Goal: Task Accomplishment & Management: Use online tool/utility

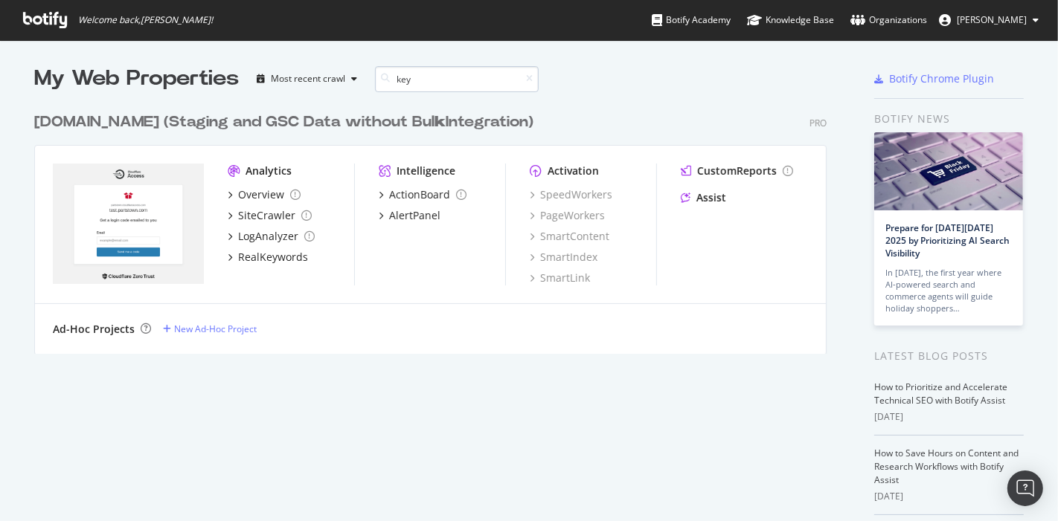
scroll to position [13, 13]
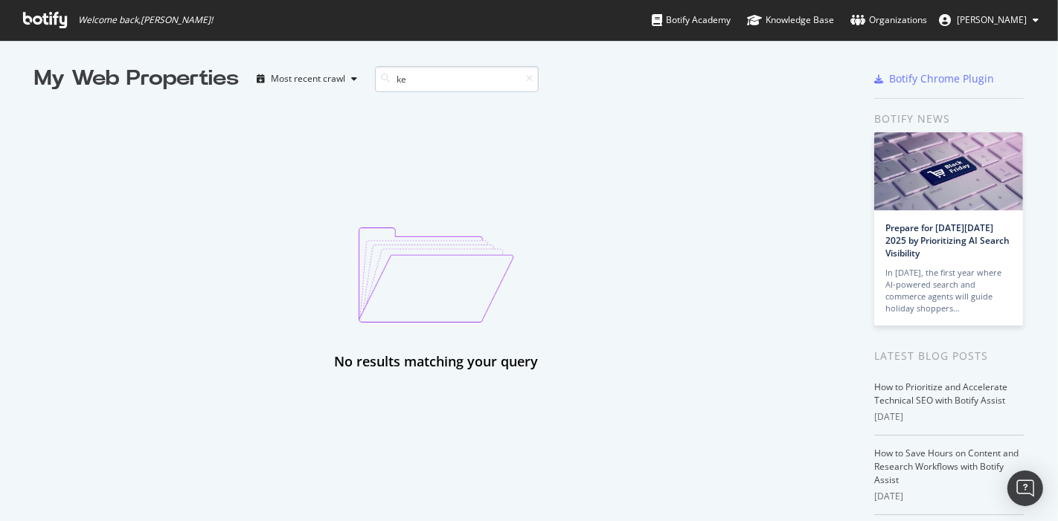
type input "k"
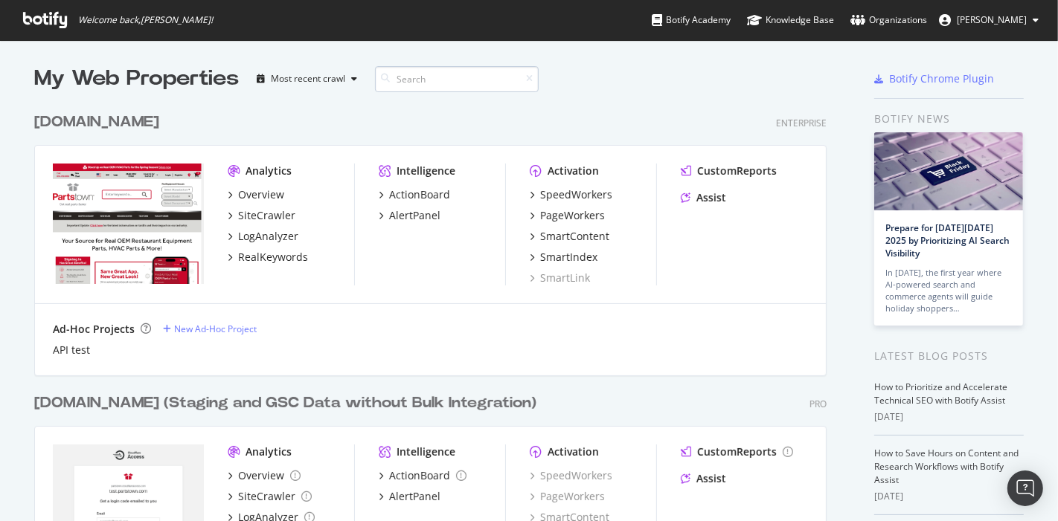
scroll to position [529, 791]
click at [238, 193] on div "Overview" at bounding box center [261, 194] width 46 height 15
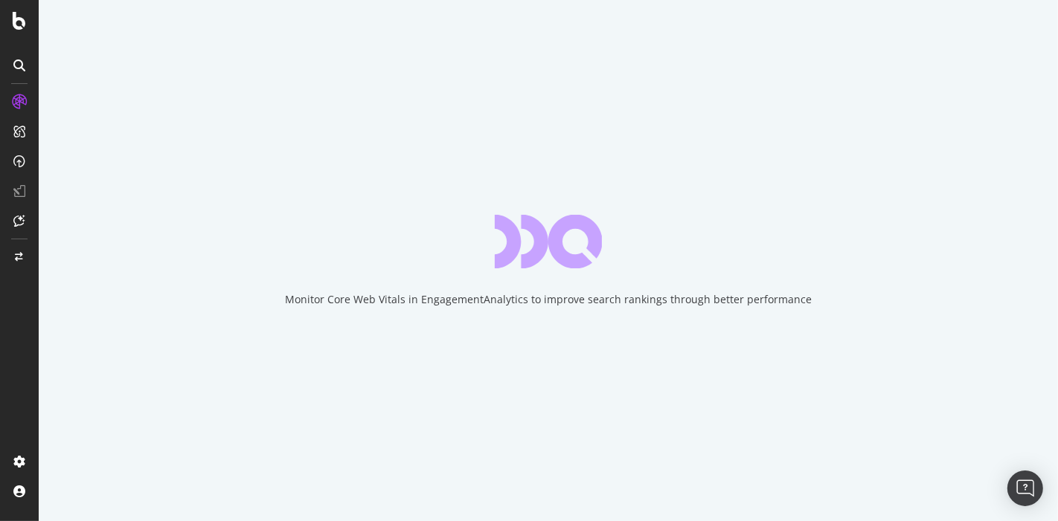
click at [13, 60] on icon at bounding box center [19, 65] width 12 height 12
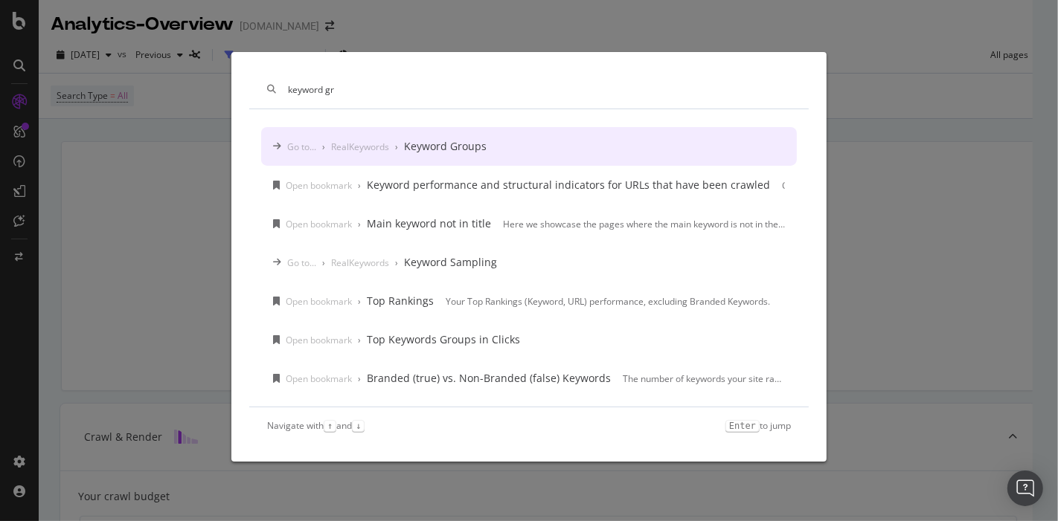
type input "keyword gr"
click at [432, 144] on div "Keyword Groups" at bounding box center [445, 146] width 83 height 15
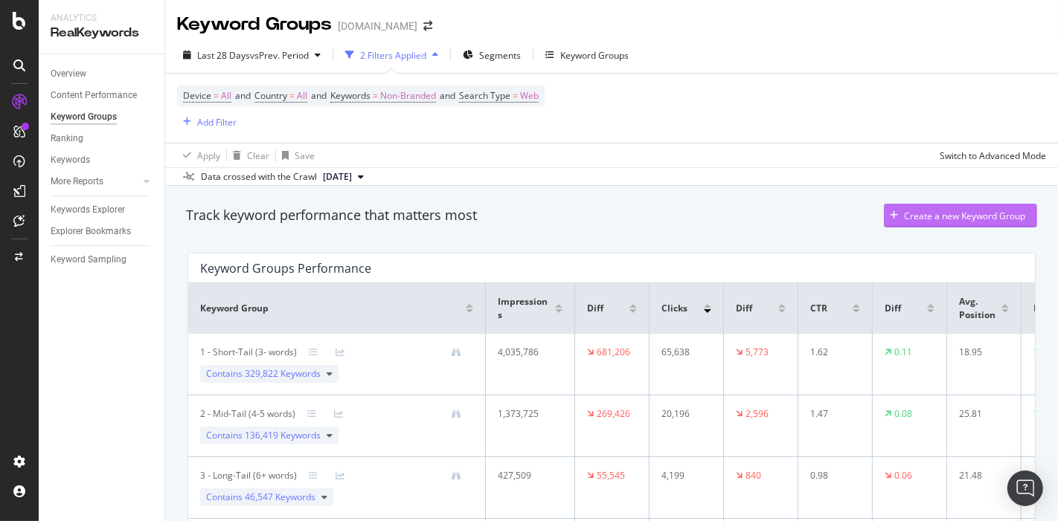
click at [921, 214] on div "Create a new Keyword Group" at bounding box center [964, 216] width 121 height 13
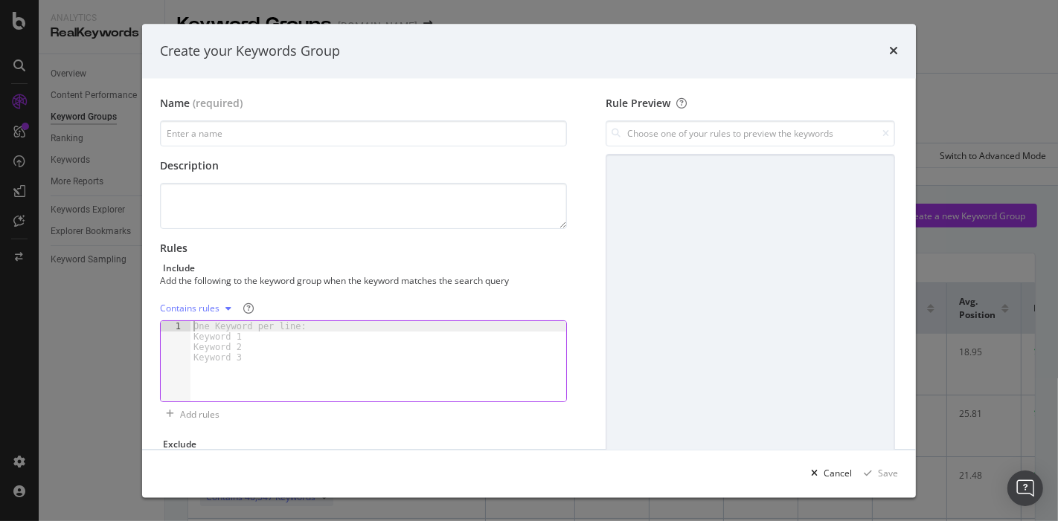
click at [330, 360] on div "modal" at bounding box center [378, 373] width 376 height 102
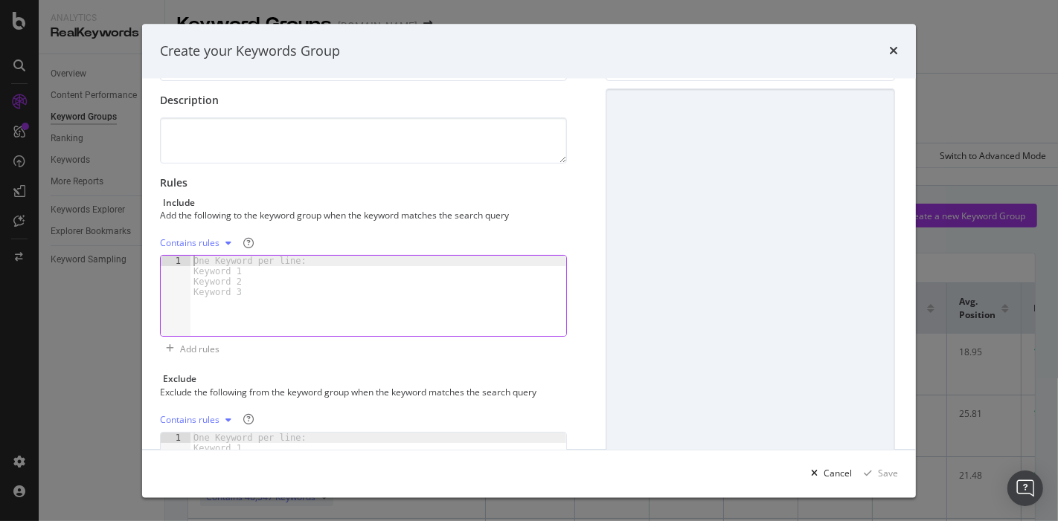
scroll to position [170, 0]
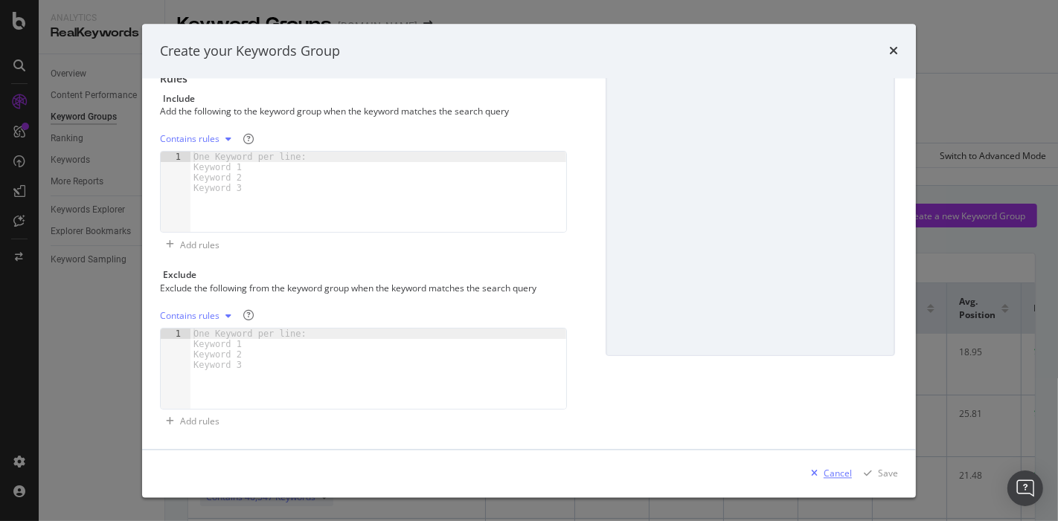
click at [826, 469] on div "Cancel" at bounding box center [837, 473] width 28 height 13
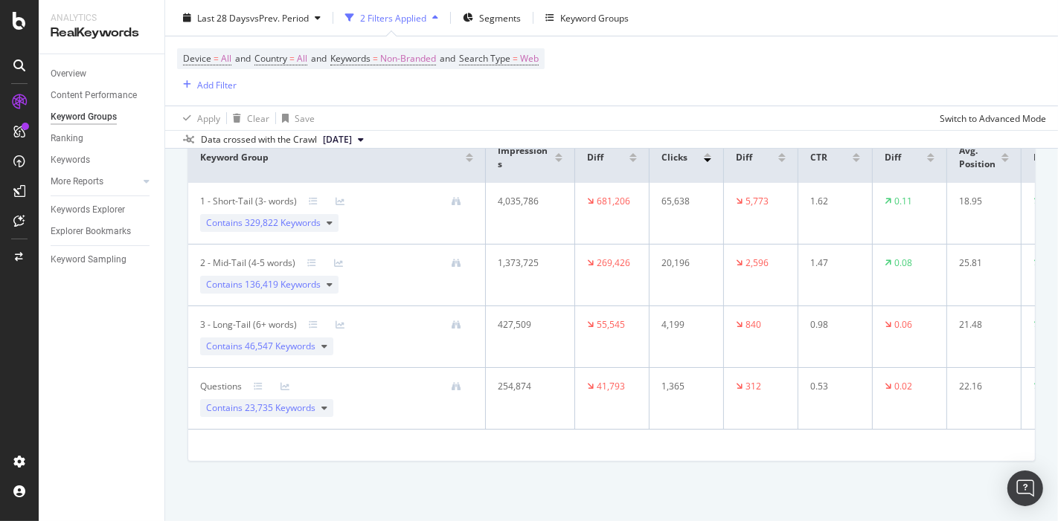
scroll to position [0, 0]
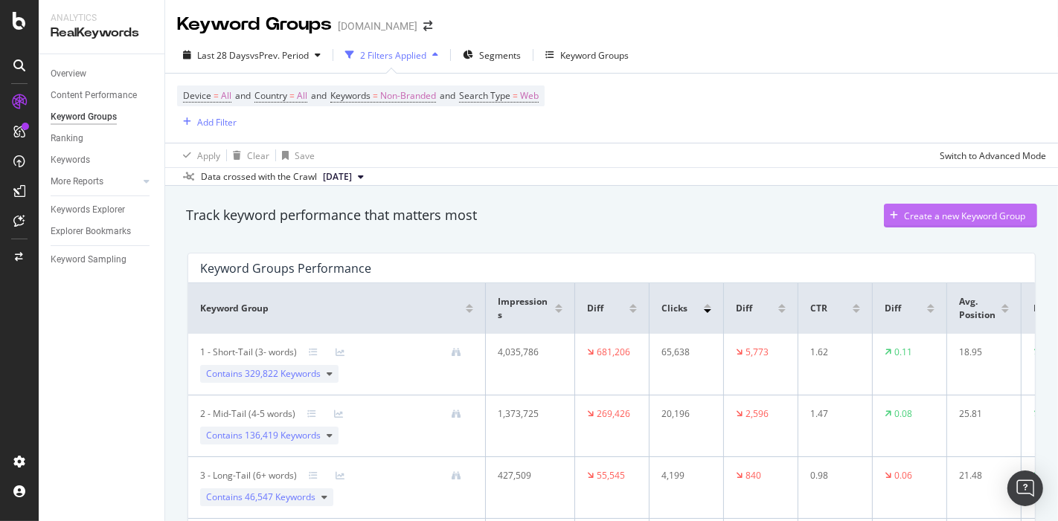
click at [944, 219] on div "Create a new Keyword Group" at bounding box center [964, 216] width 121 height 13
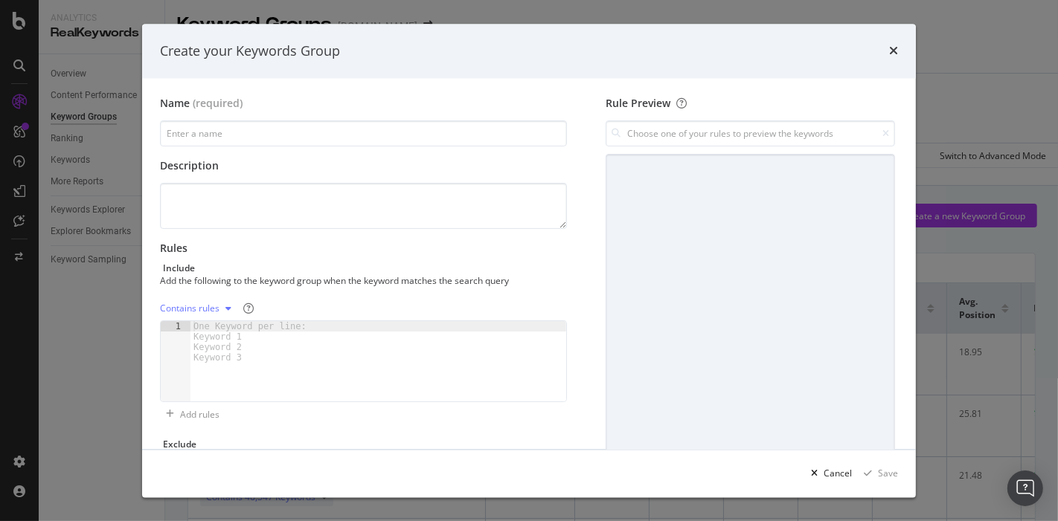
scroll to position [170, 0]
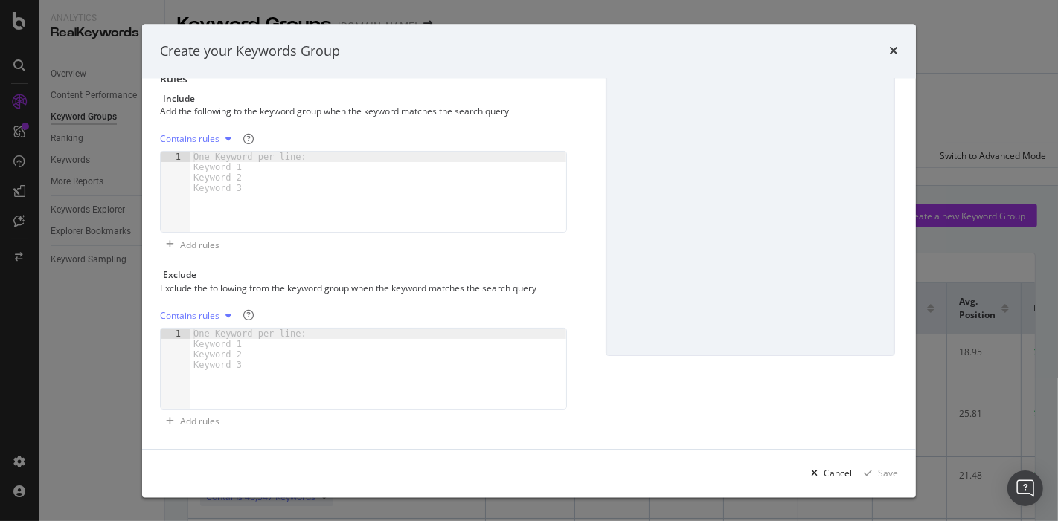
click at [181, 315] on div "Contains rules" at bounding box center [189, 315] width 59 height 9
click at [567, 246] on div "Name (required) Description Rules Include Add the following to the keyword grou…" at bounding box center [369, 179] width 419 height 507
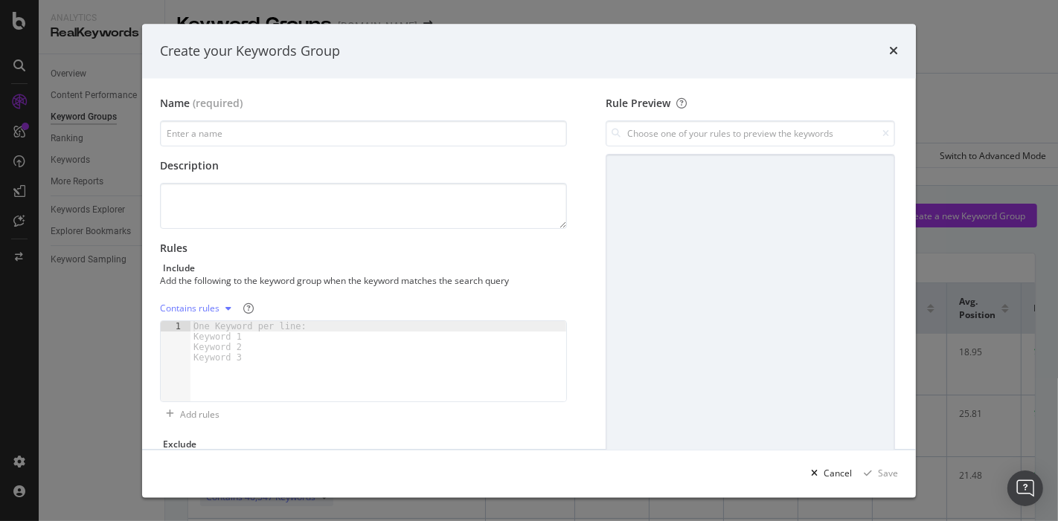
click at [602, 242] on div "Rule Preview" at bounding box center [749, 350] width 295 height 507
click at [678, 219] on div "modal" at bounding box center [749, 341] width 289 height 372
click at [654, 145] on input "modal" at bounding box center [749, 134] width 289 height 26
click at [580, 187] on div "Name (required) Description Rules Include Add the following to the keyword grou…" at bounding box center [529, 350] width 738 height 507
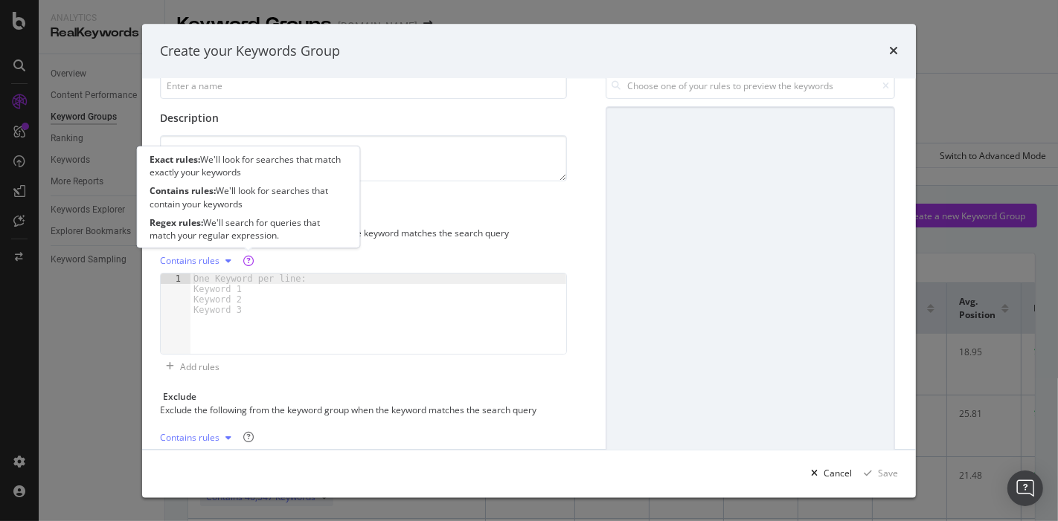
click at [207, 257] on div "Contains rules" at bounding box center [189, 261] width 59 height 9
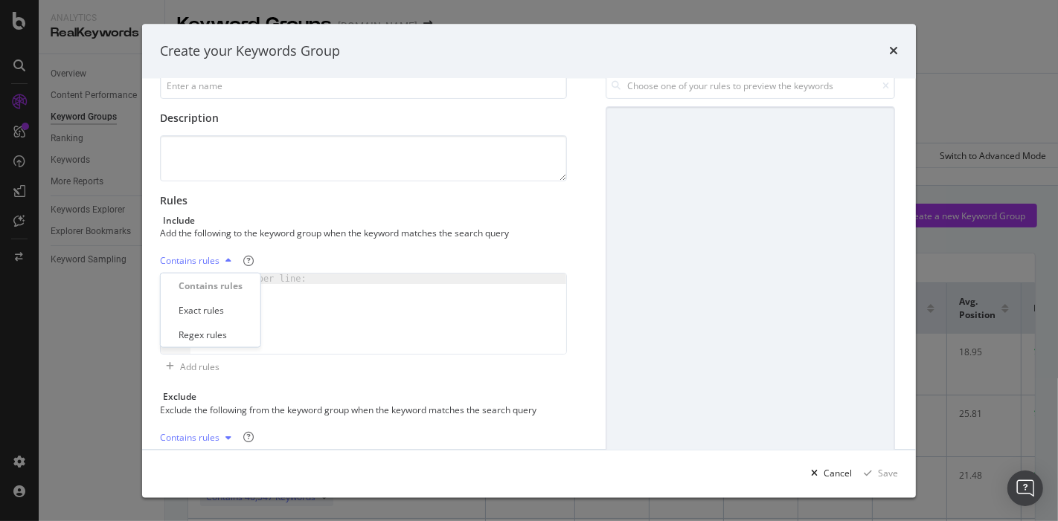
click at [234, 289] on div "Contains rules" at bounding box center [210, 286] width 64 height 13
click at [266, 296] on div "One Keyword per line: Keyword 1 Keyword 2 Keyword 3" at bounding box center [252, 295] width 124 height 42
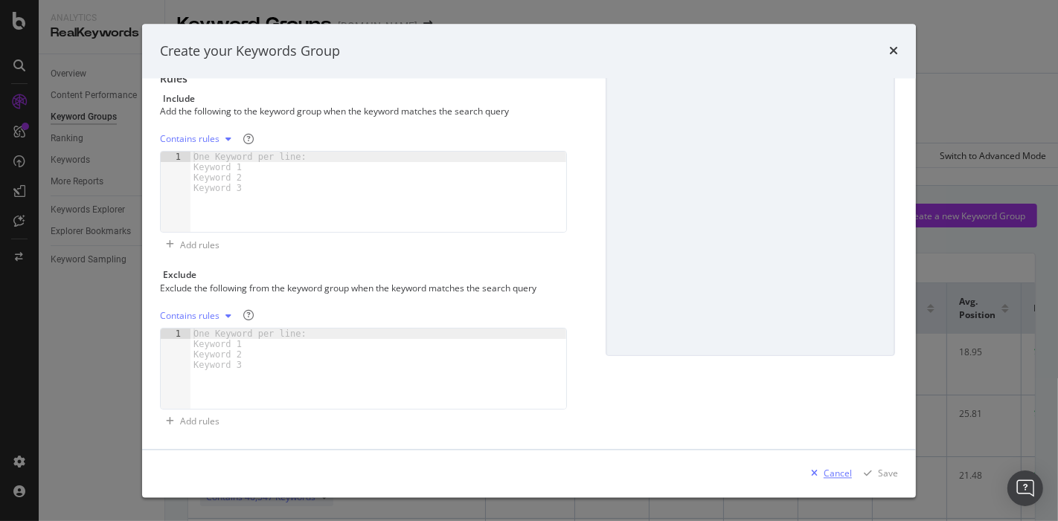
click at [845, 476] on div "Cancel" at bounding box center [837, 473] width 28 height 13
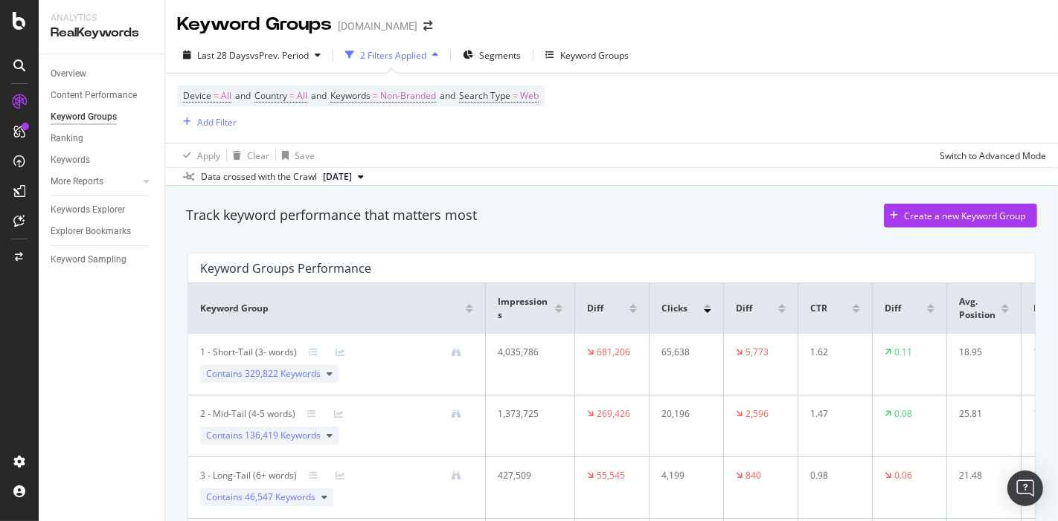
click at [594, 263] on div "Keyword Groups Performance" at bounding box center [607, 268] width 815 height 15
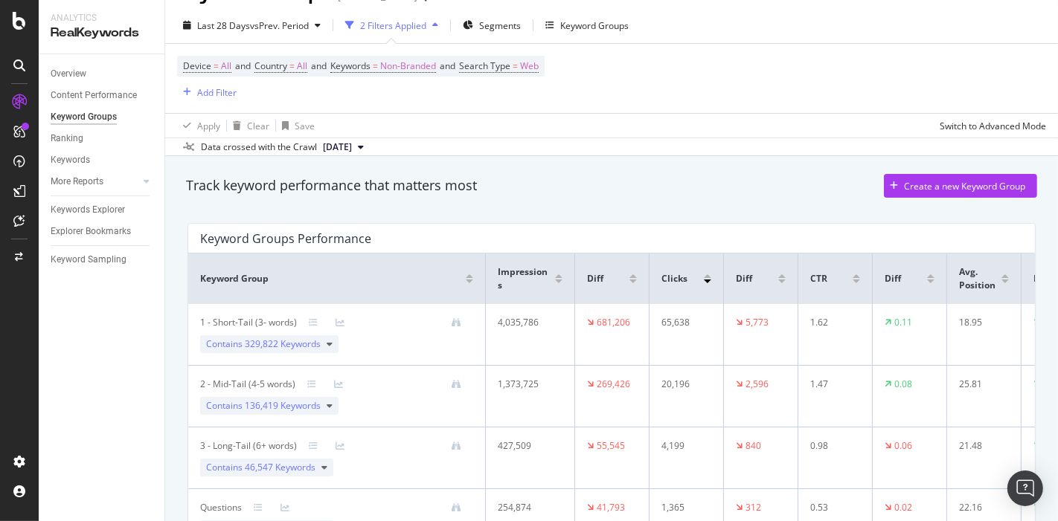
scroll to position [3, 0]
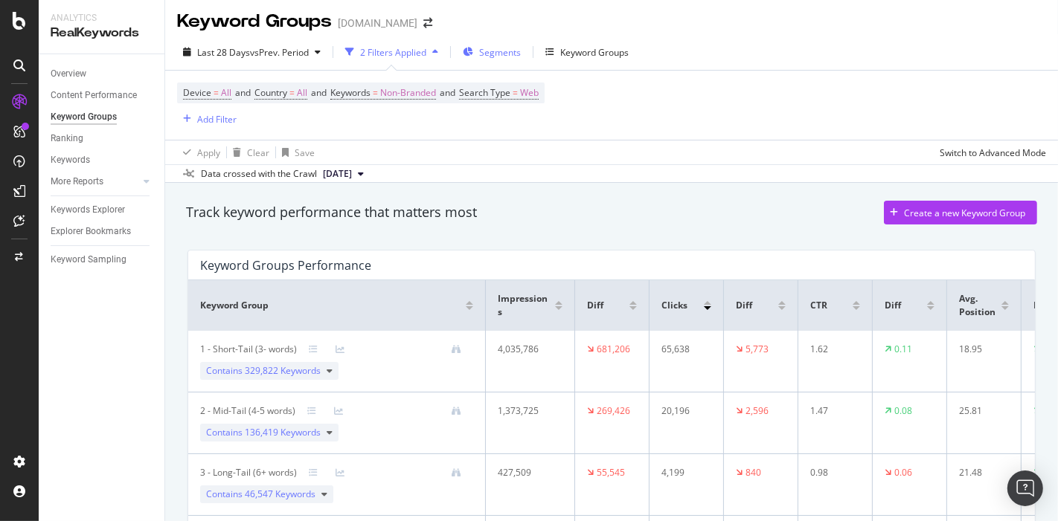
click at [484, 42] on div "Segments" at bounding box center [492, 52] width 58 height 22
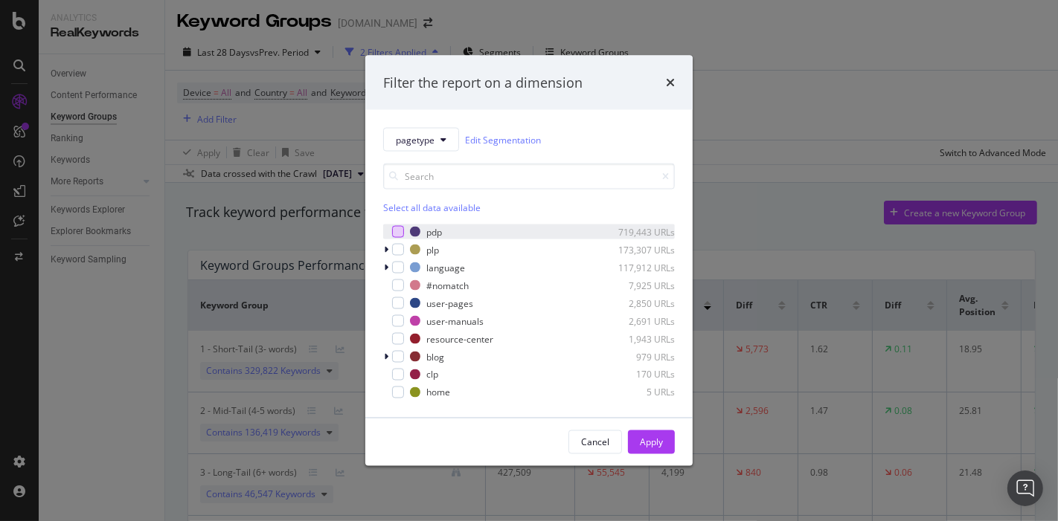
click at [397, 228] on div "modal" at bounding box center [398, 232] width 12 height 12
click at [654, 441] on div "Apply" at bounding box center [651, 442] width 23 height 13
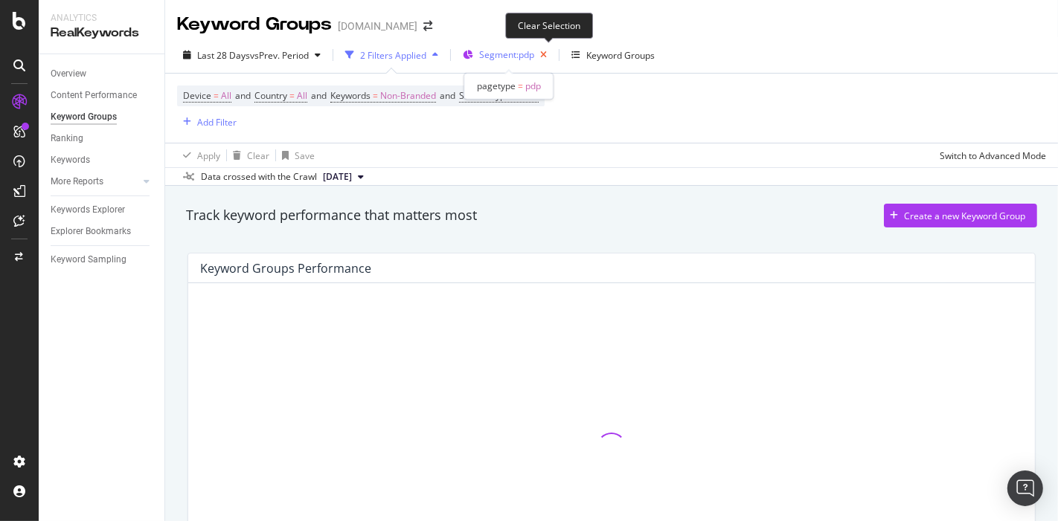
click at [541, 57] on icon "button" at bounding box center [543, 55] width 19 height 21
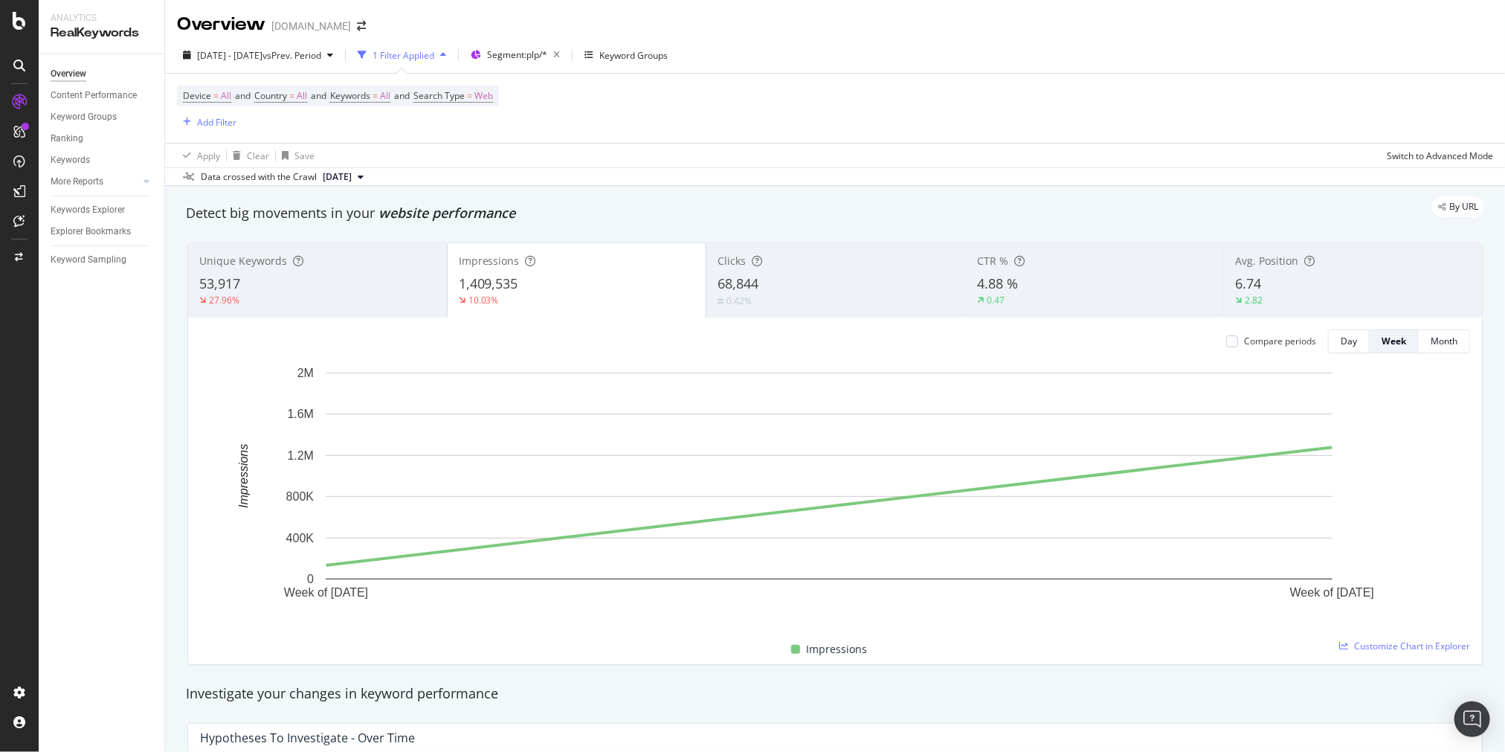
scroll to position [1653, 0]
